Goal: Information Seeking & Learning: Learn about a topic

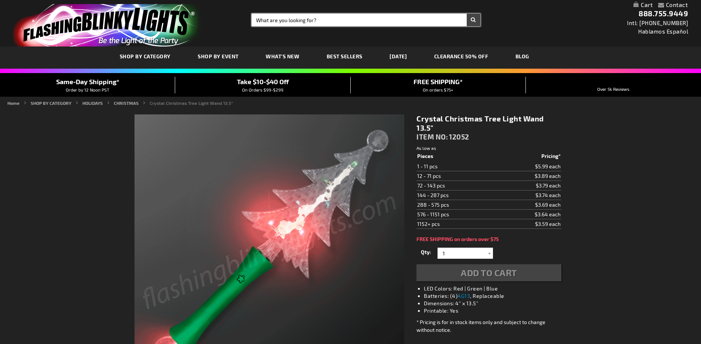
click at [302, 20] on input "Search" at bounding box center [366, 20] width 228 height 13
click at [313, 16] on input "Search" at bounding box center [366, 20] width 228 height 13
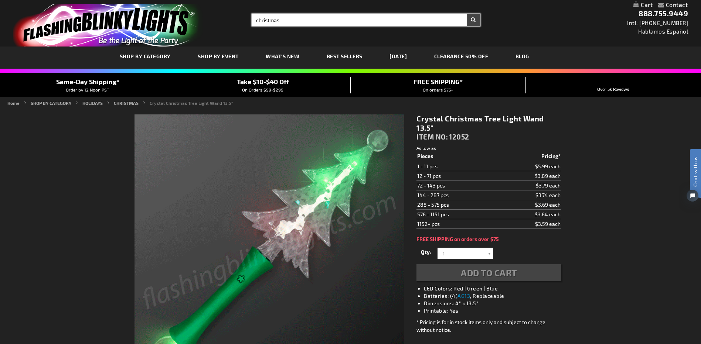
click at [467, 14] on button "Search" at bounding box center [474, 20] width 14 height 13
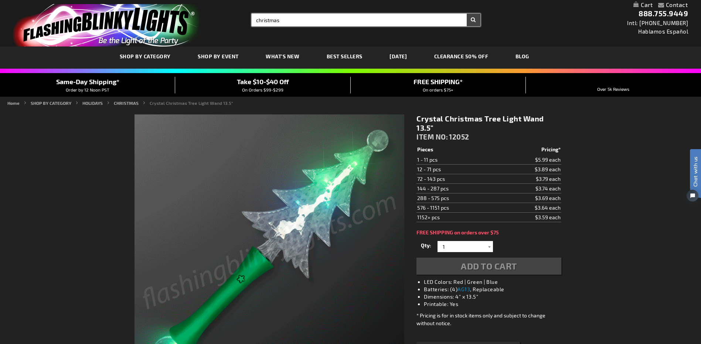
type input "christmas"
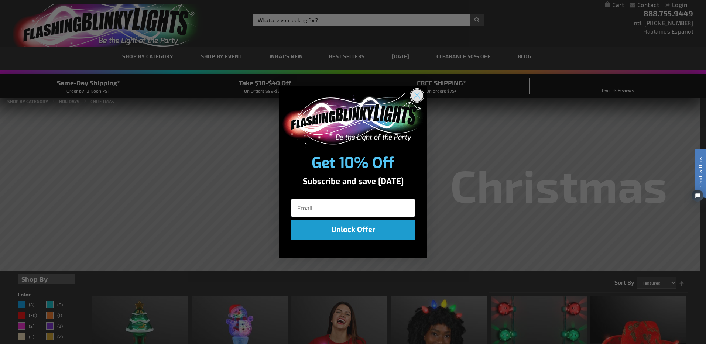
click at [419, 95] on circle "Close dialog" at bounding box center [417, 95] width 12 height 12
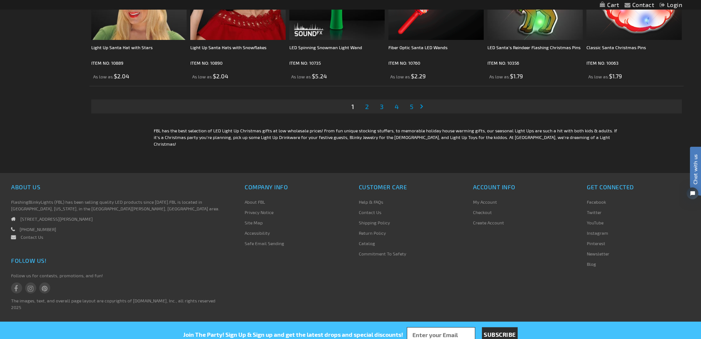
scroll to position [1507, 0]
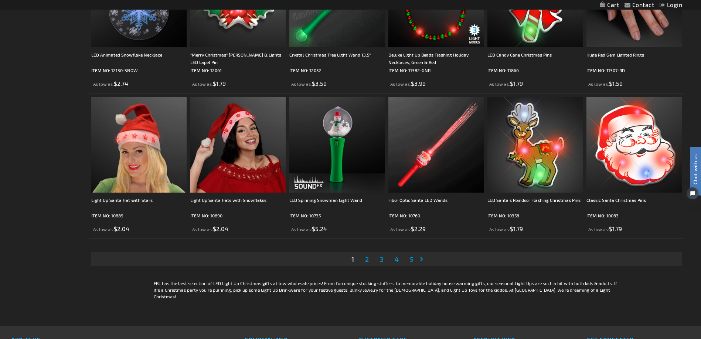
click at [363, 257] on link "Page 2" at bounding box center [366, 258] width 7 height 11
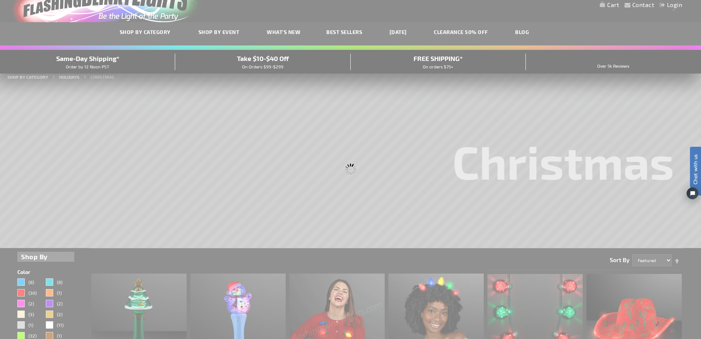
scroll to position [0, 0]
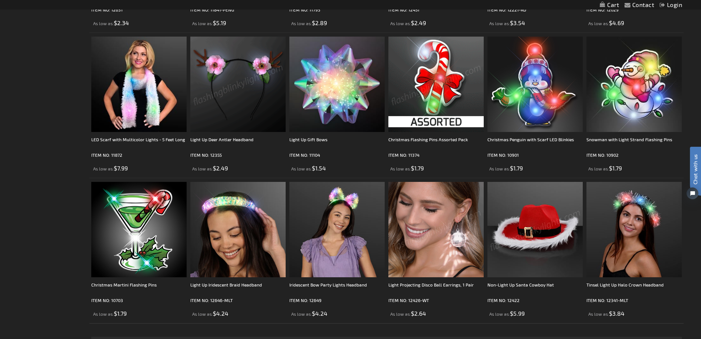
scroll to position [1626, 0]
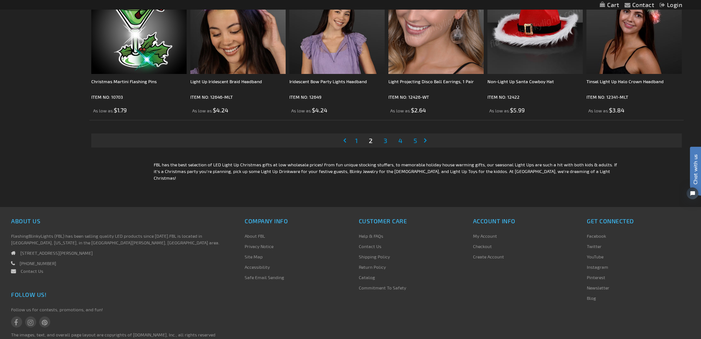
click at [384, 143] on span "3" at bounding box center [385, 140] width 4 height 8
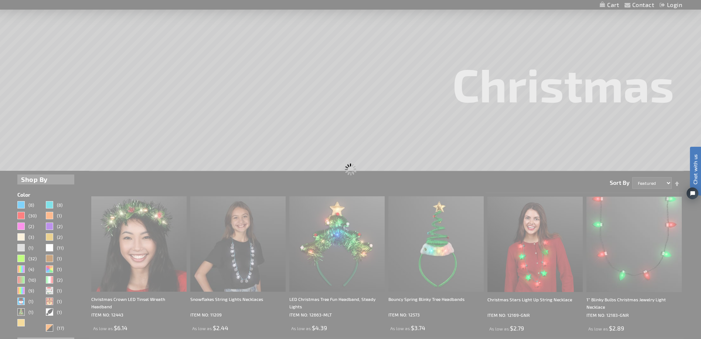
scroll to position [152, 0]
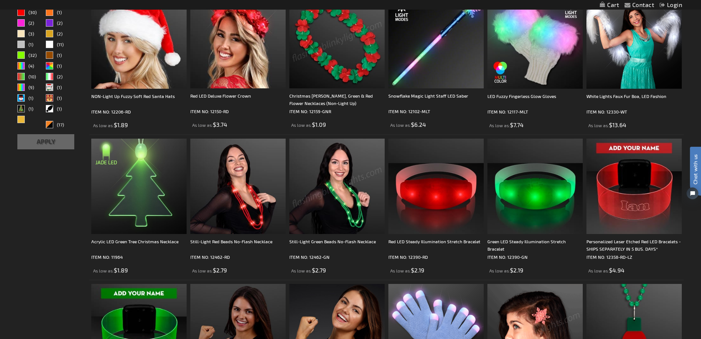
scroll to position [355, 0]
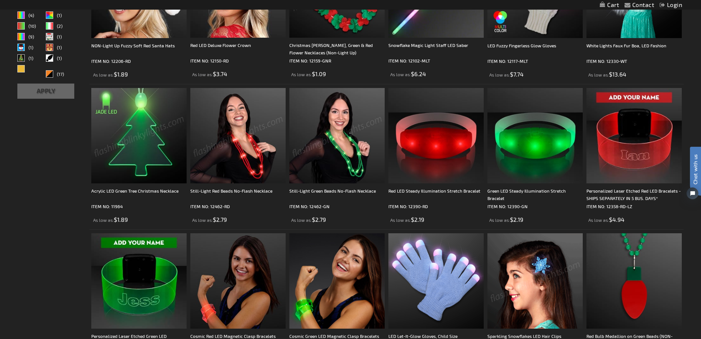
click at [152, 136] on img at bounding box center [138, 135] width 95 height 95
